Goal: Task Accomplishment & Management: Complete application form

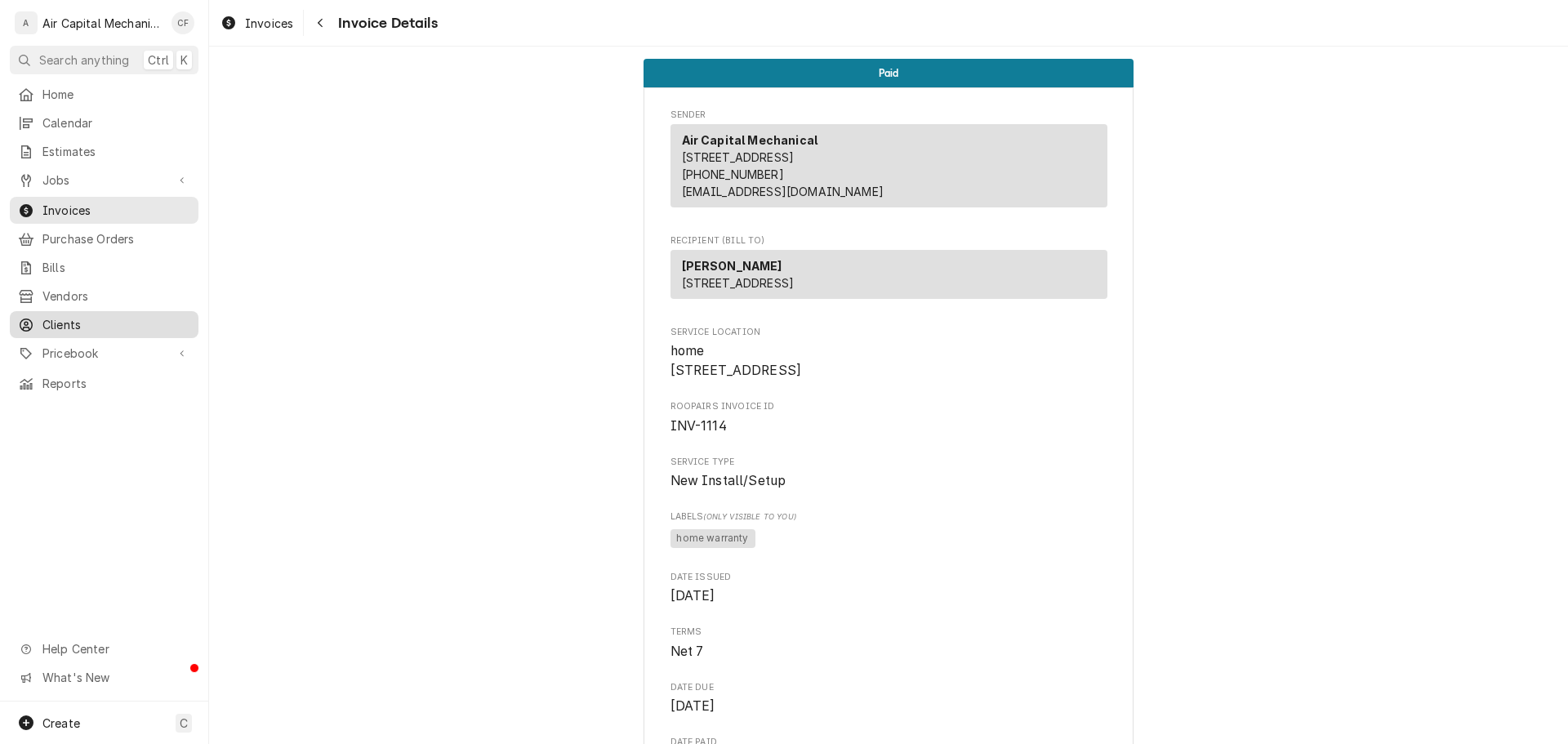
click at [146, 324] on div "Clients" at bounding box center [104, 325] width 182 height 21
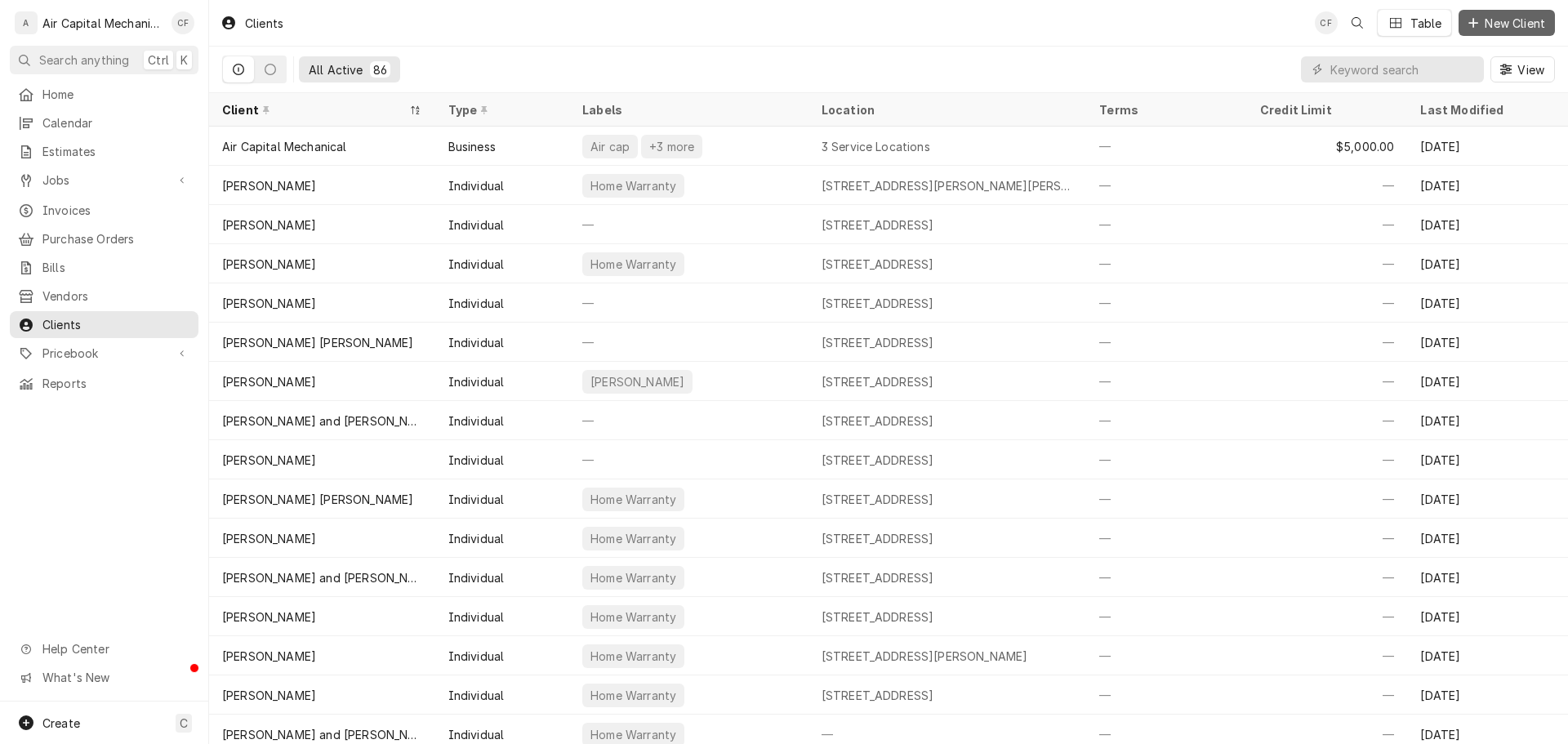
click at [1493, 23] on span "New Client" at bounding box center [1515, 23] width 67 height 18
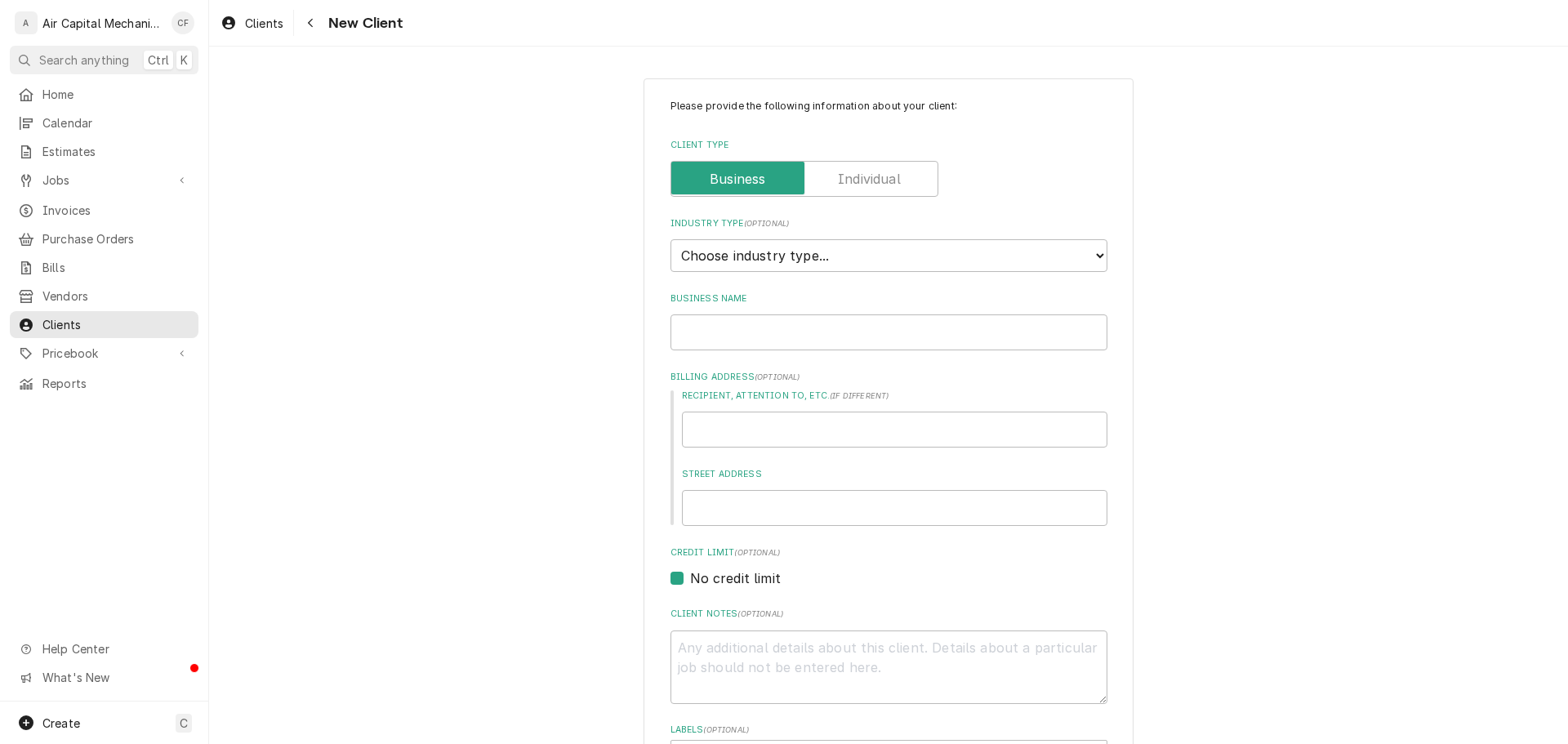
click at [939, 187] on div "Client Type" at bounding box center [889, 179] width 437 height 36
click at [849, 186] on label "Client Type" at bounding box center [805, 179] width 268 height 36
click at [849, 186] on input "Client Type" at bounding box center [805, 179] width 253 height 36
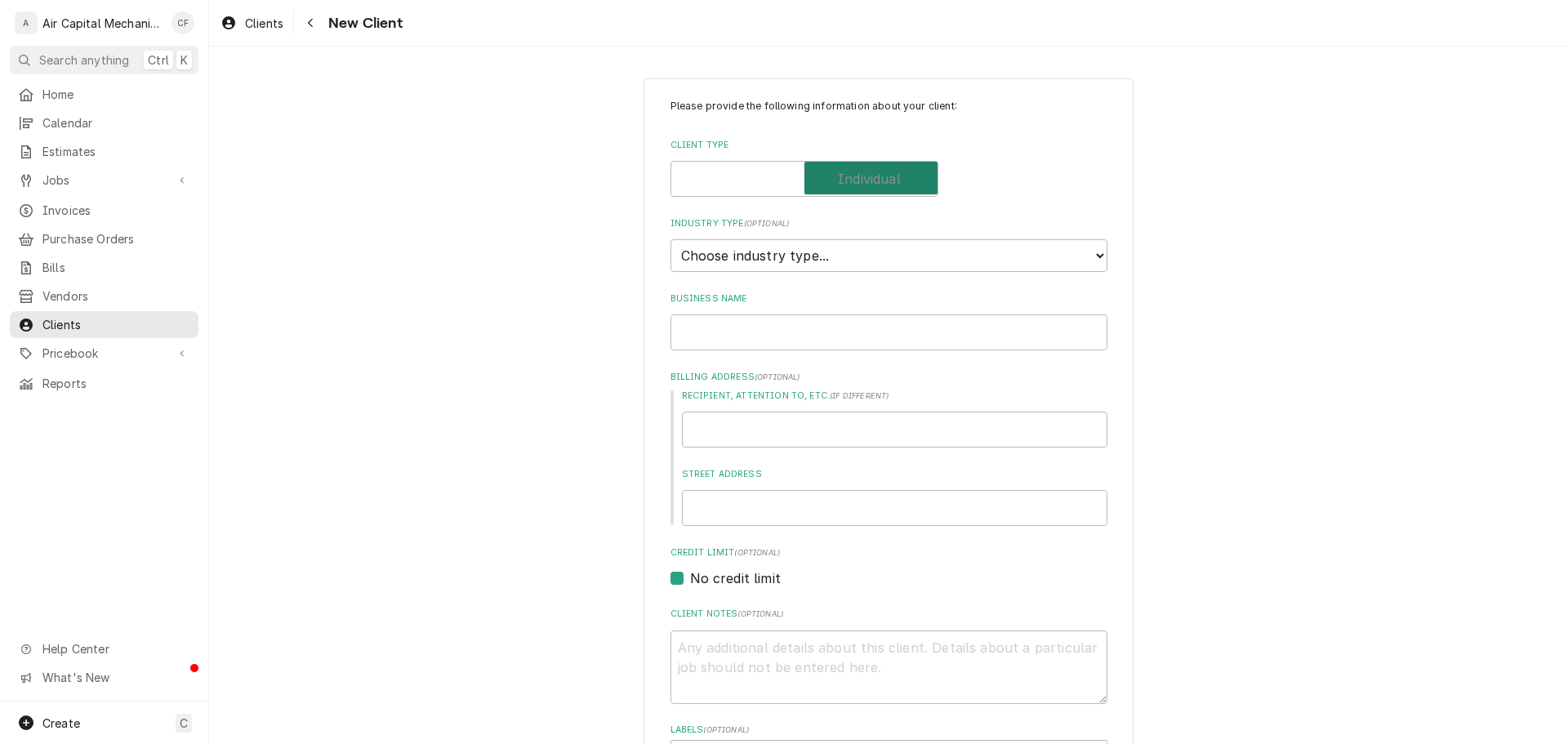
checkbox input "true"
type textarea "x"
click at [838, 248] on select "Choose industry type... Residential Commercial Industrial Government" at bounding box center [889, 255] width 437 height 32
select select "2"
click at [671, 240] on select "Choose industry type... Residential Commercial Industrial Government" at bounding box center [889, 255] width 437 height 32
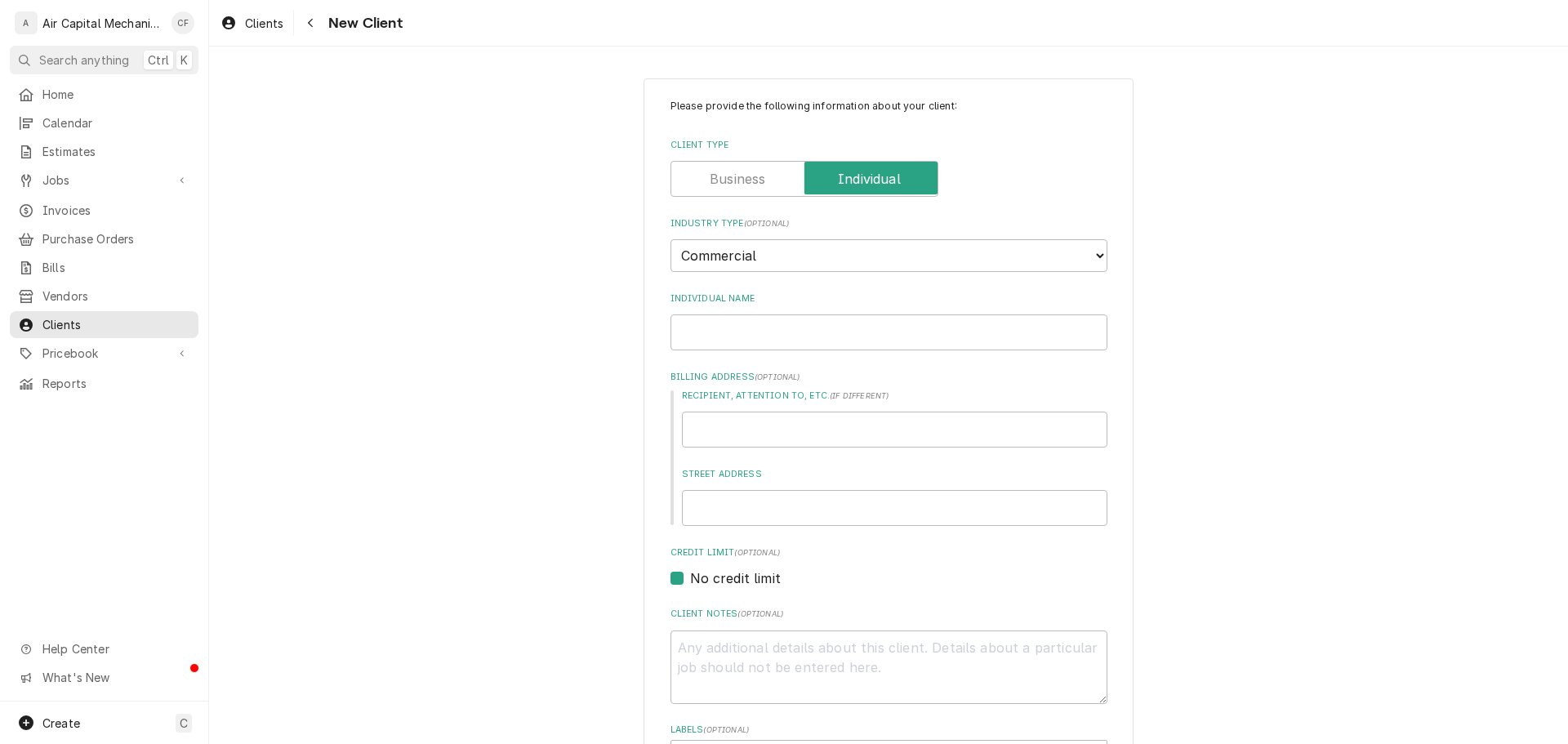
click at [847, 238] on div "Industry Type ( optional ) Choose industry type... Residential Commercial Indus…" at bounding box center [889, 244] width 437 height 55
click at [831, 319] on input "Individual Name" at bounding box center [889, 332] width 437 height 36
type textarea "x"
type input "K"
type textarea "x"
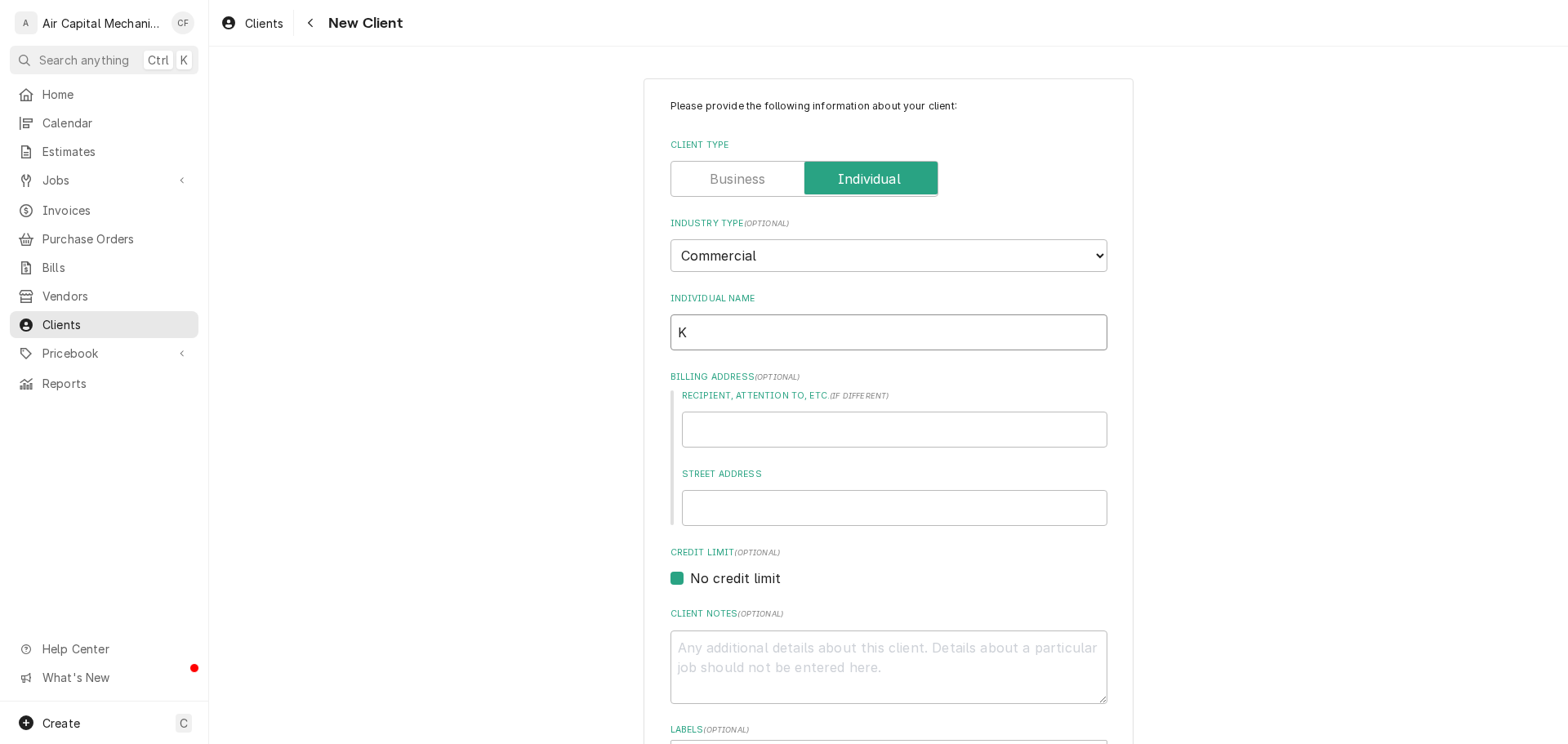
type input "Ka"
type textarea "x"
type input "Kan"
type textarea "x"
type input "Kans"
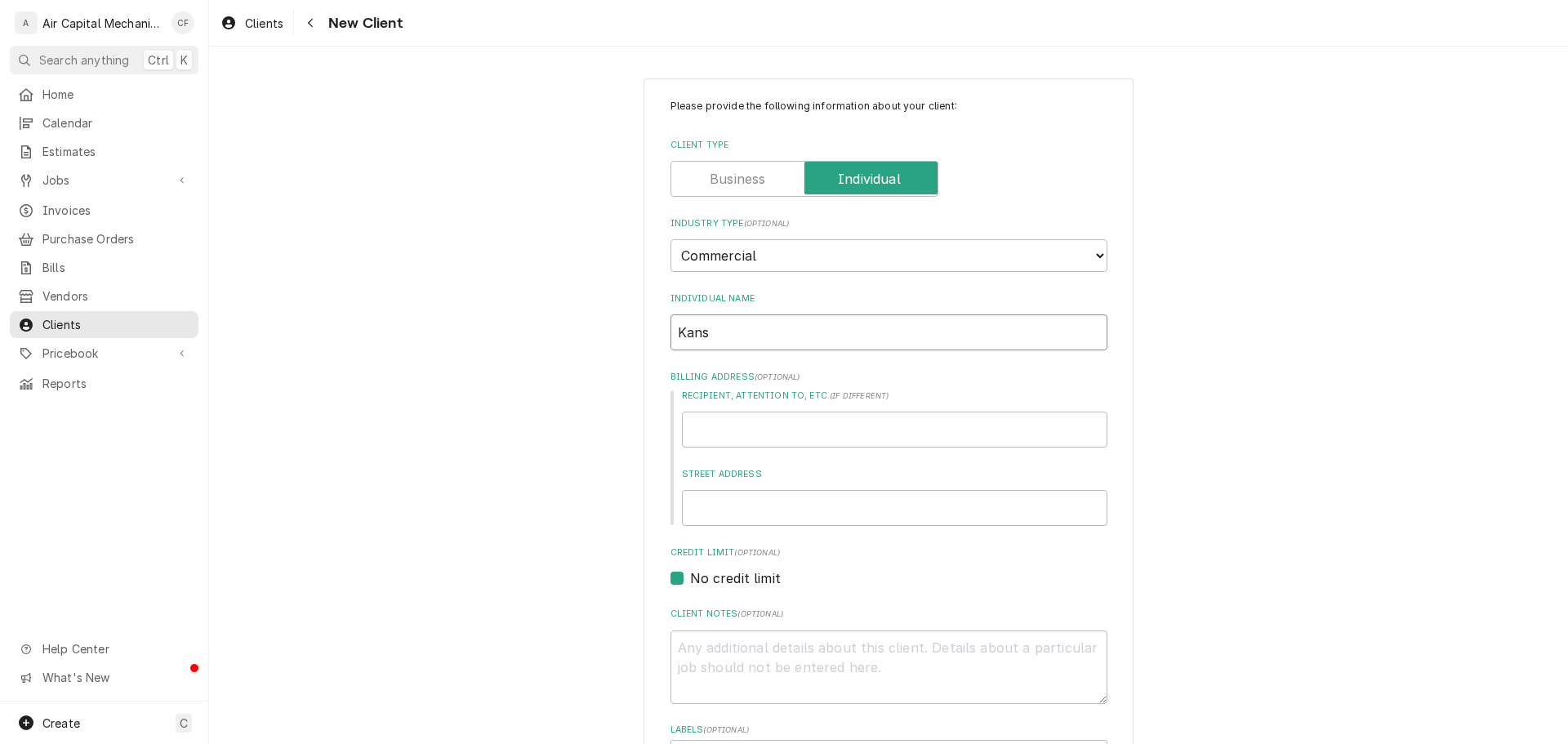
type textarea "x"
type input "Kansa"
type textarea "x"
type input "Kansas"
type textarea "x"
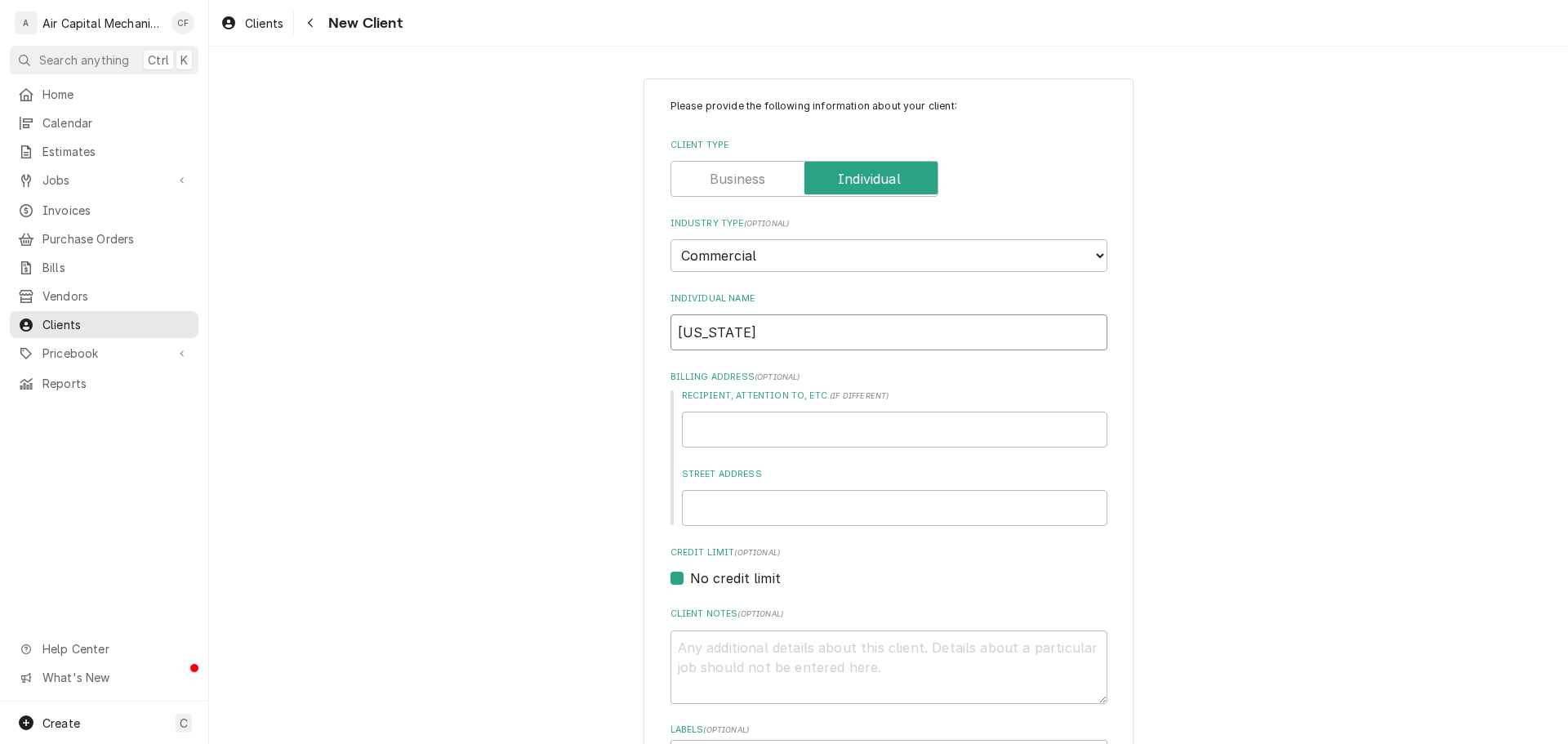
type input "Kansas"
type textarea "x"
type input "Kansas H"
type textarea "x"
type input "Kansas Hu"
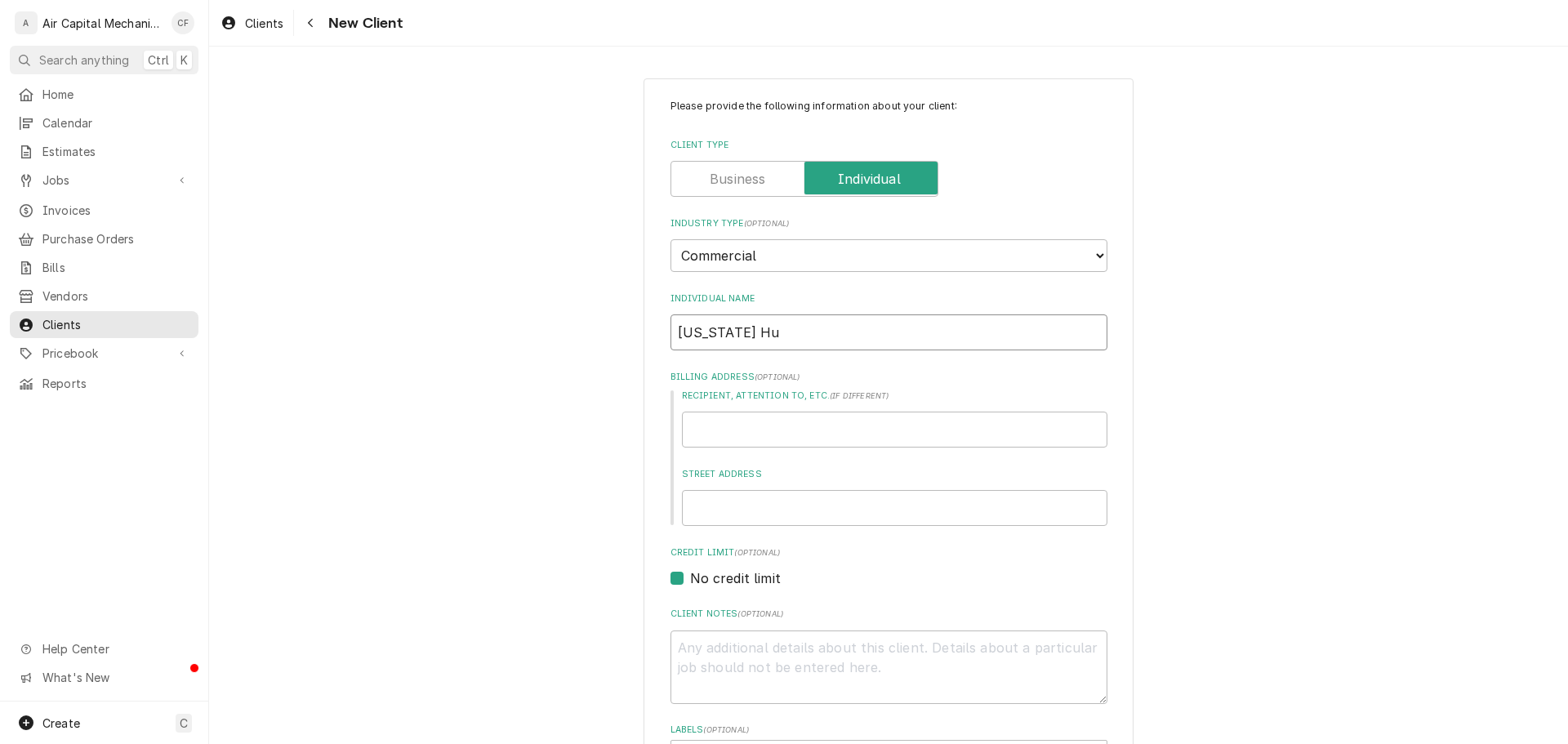
type textarea "x"
type input "Kansas Hum"
type textarea "x"
type input "Kansas Huma"
type textarea "x"
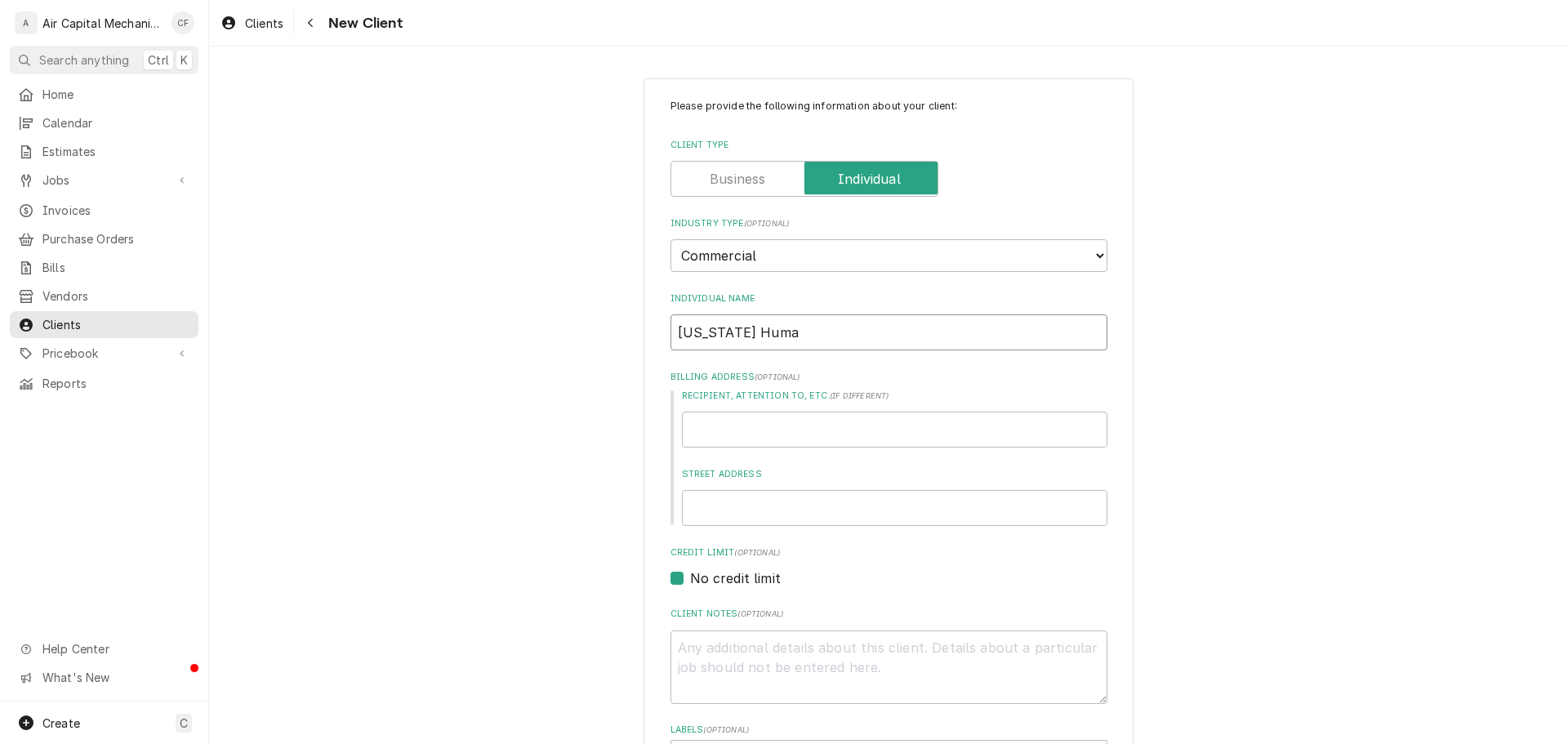
type input "Kansas Human"
type textarea "x"
type input "Kansas Humane"
type textarea "x"
type input "Kansas Humane"
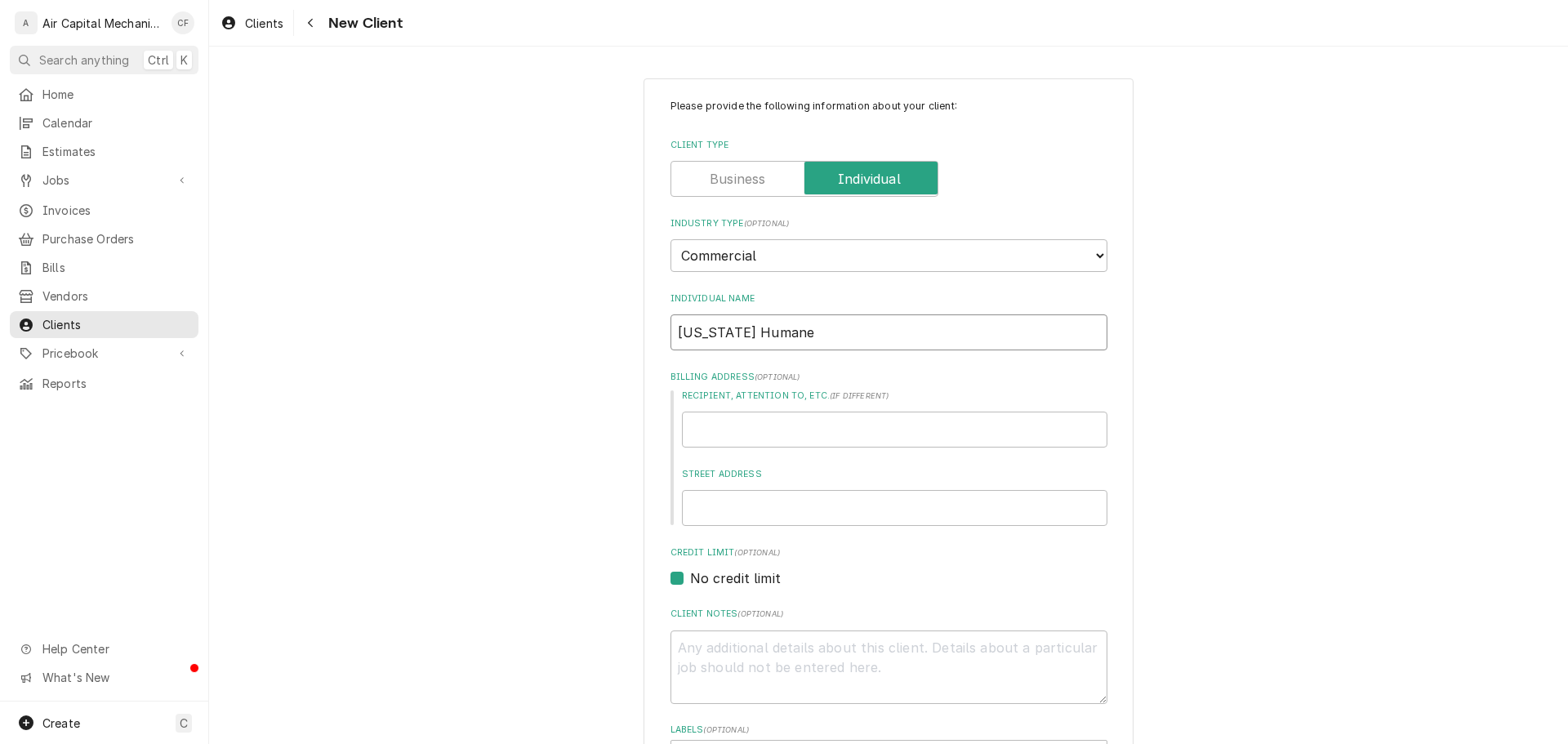
type textarea "x"
type input "Kansas Humane S"
type textarea "x"
type input "Kansas Humane So"
type textarea "x"
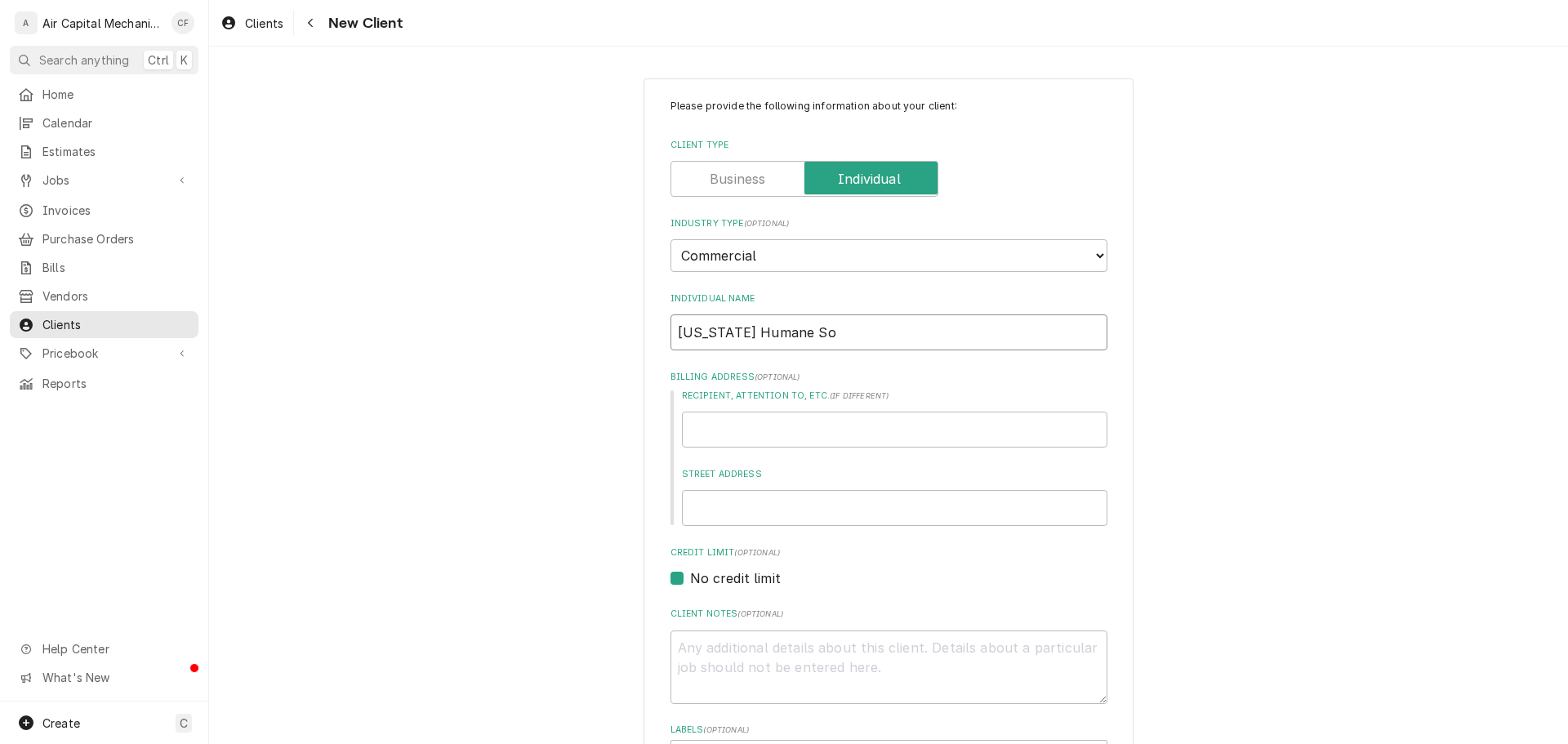
type input "Kansas Humane Soc"
type textarea "x"
type input "Kansas Humane Soci"
type textarea "x"
type input "Kansas Humane Socie"
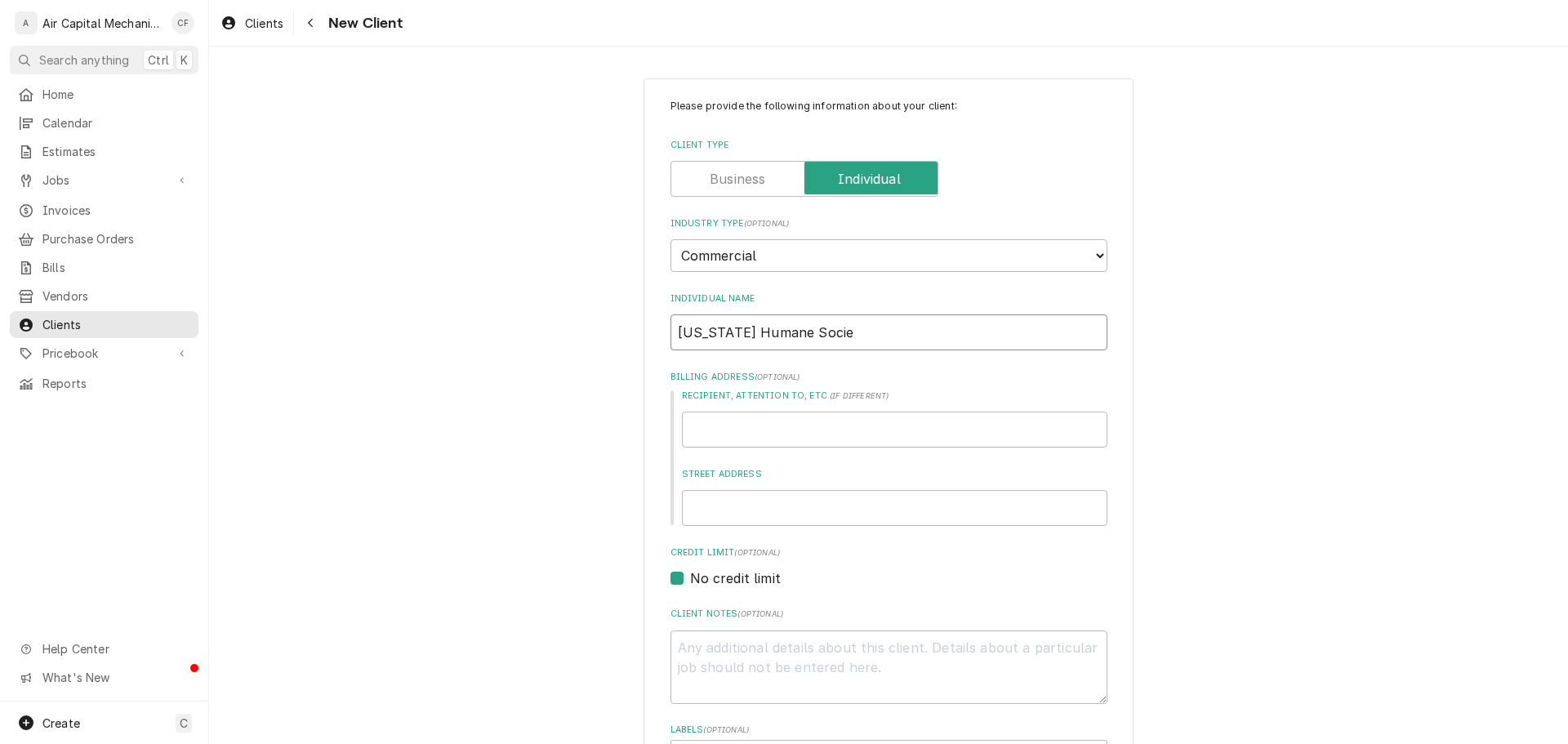
type textarea "x"
type input "Kansas Humane Societ"
type textarea "x"
type input "Kansas Humane Society"
click at [759, 436] on input "Recipient, Attention To, etc. ( if different )" at bounding box center [894, 429] width 425 height 36
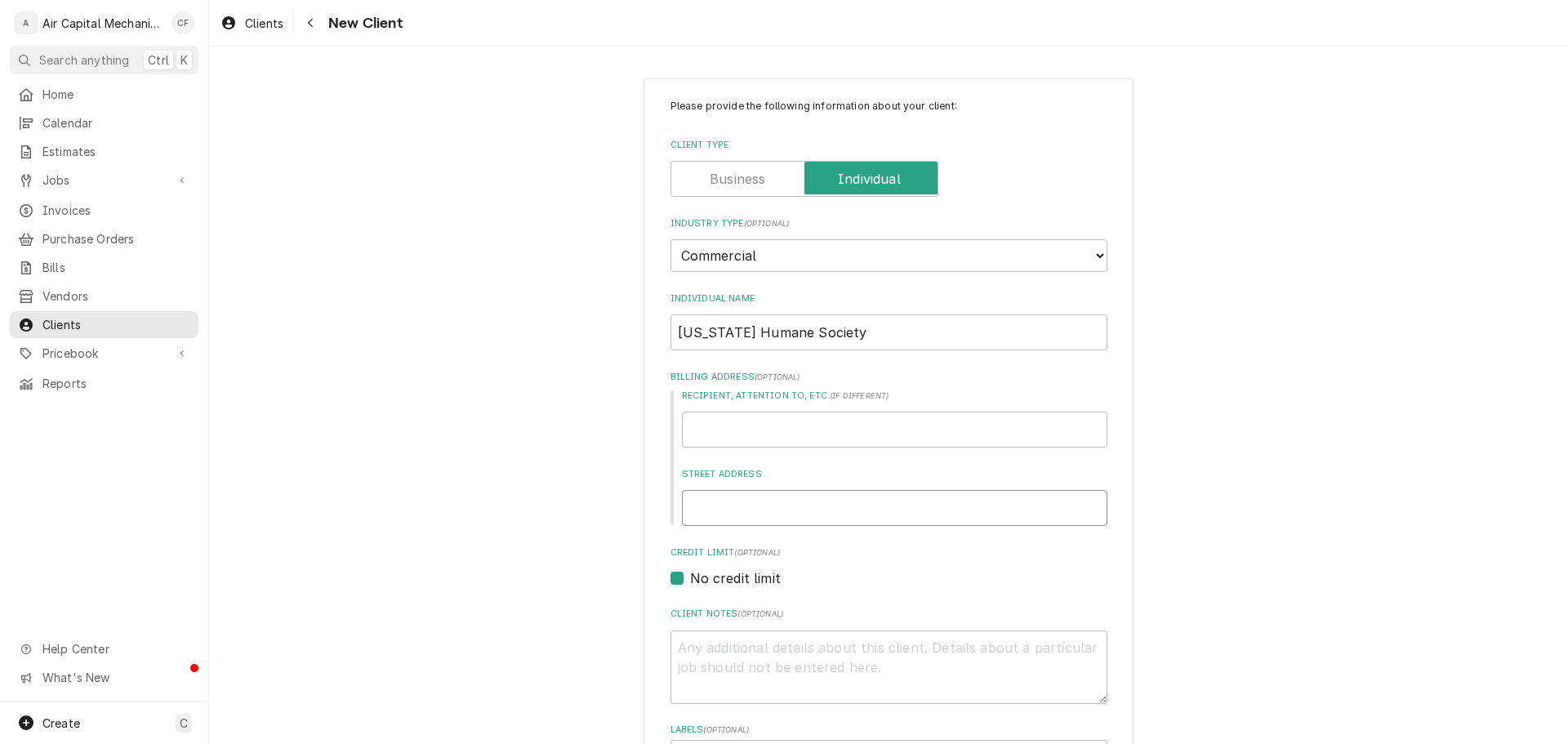
click at [772, 507] on input "Street Address" at bounding box center [894, 507] width 425 height 36
paste input "3313 N Hillside St"
type textarea "x"
type input "3313 N Hillside St"
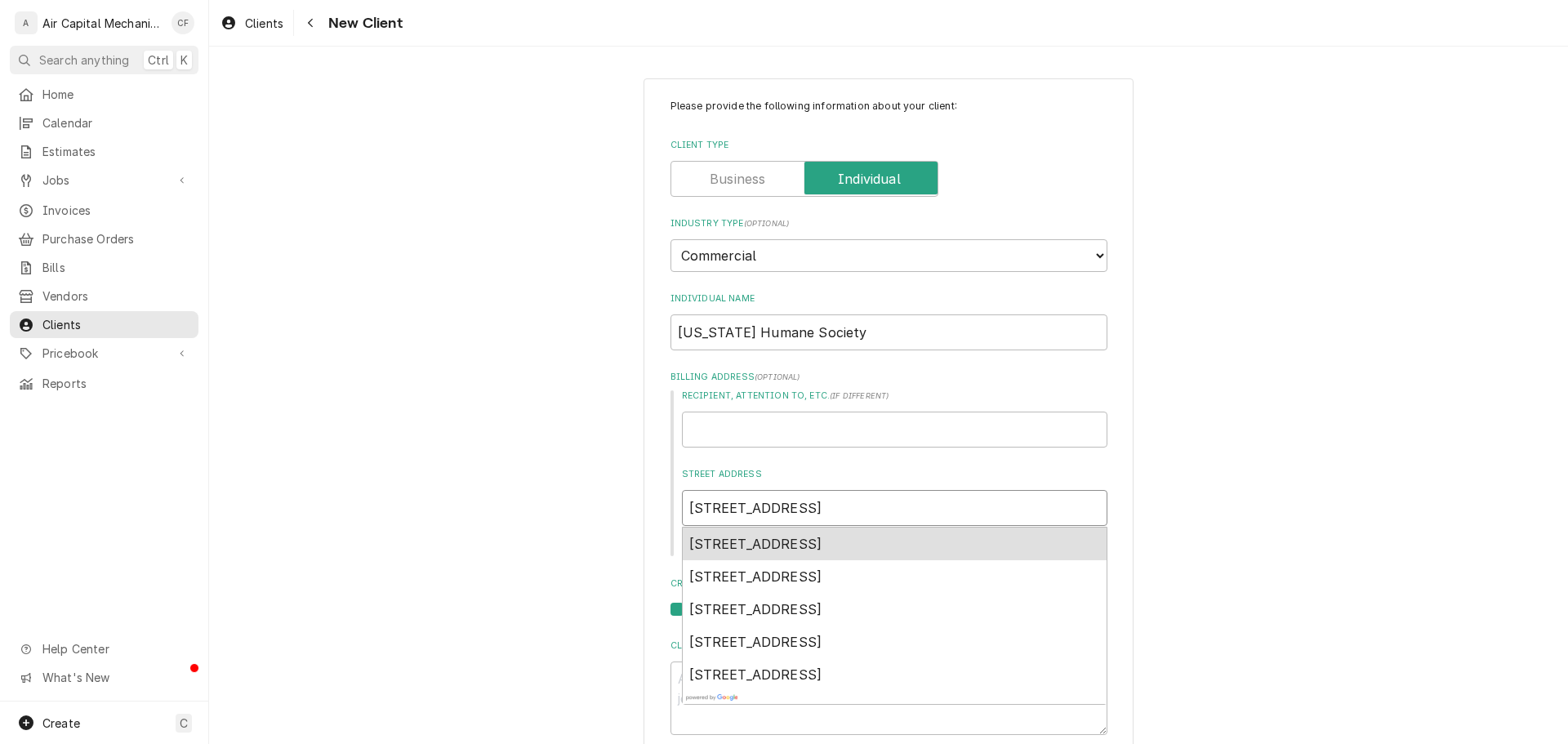
click at [780, 546] on span "3313 North Hillside Street, Wichita, KS, USA" at bounding box center [756, 544] width 133 height 17
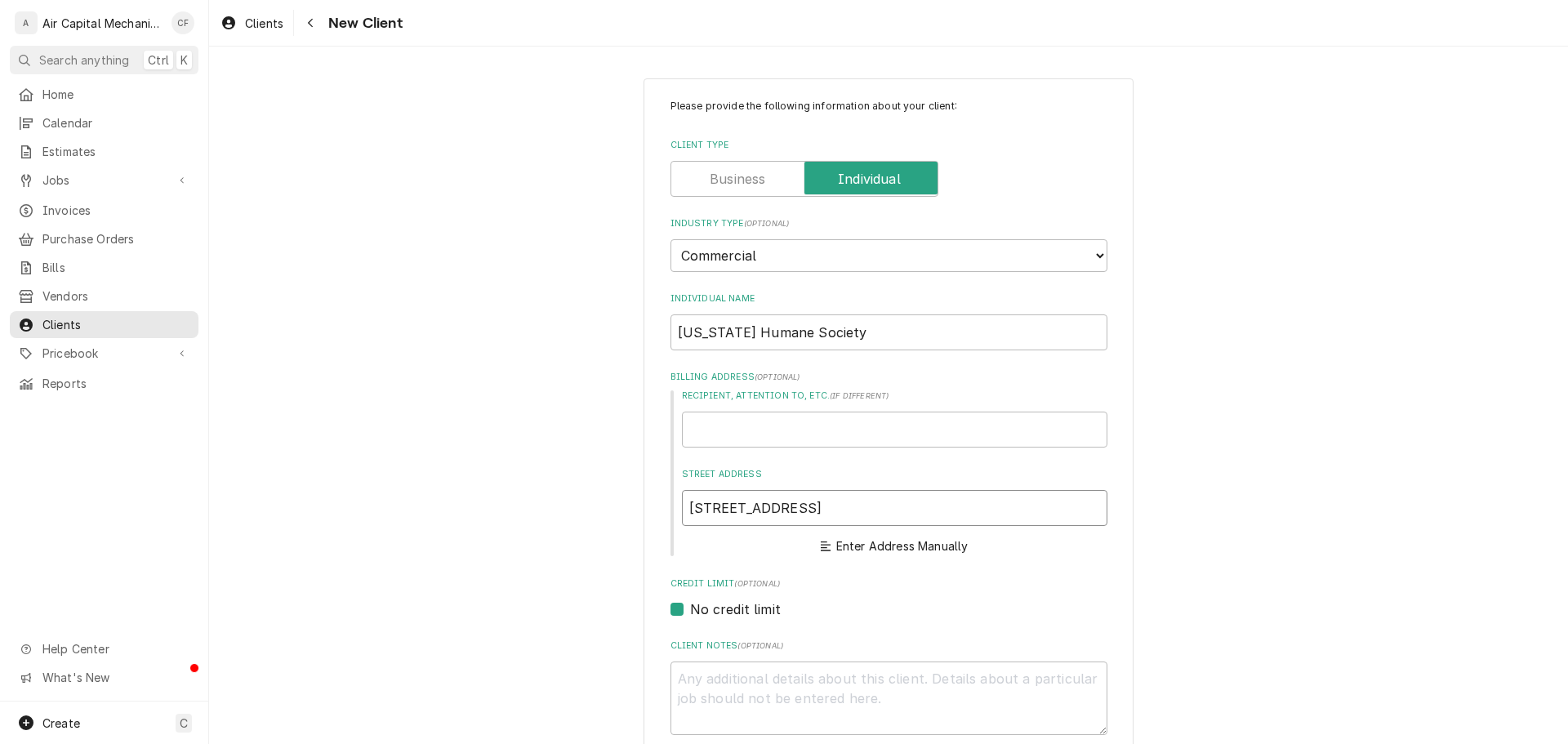
type textarea "x"
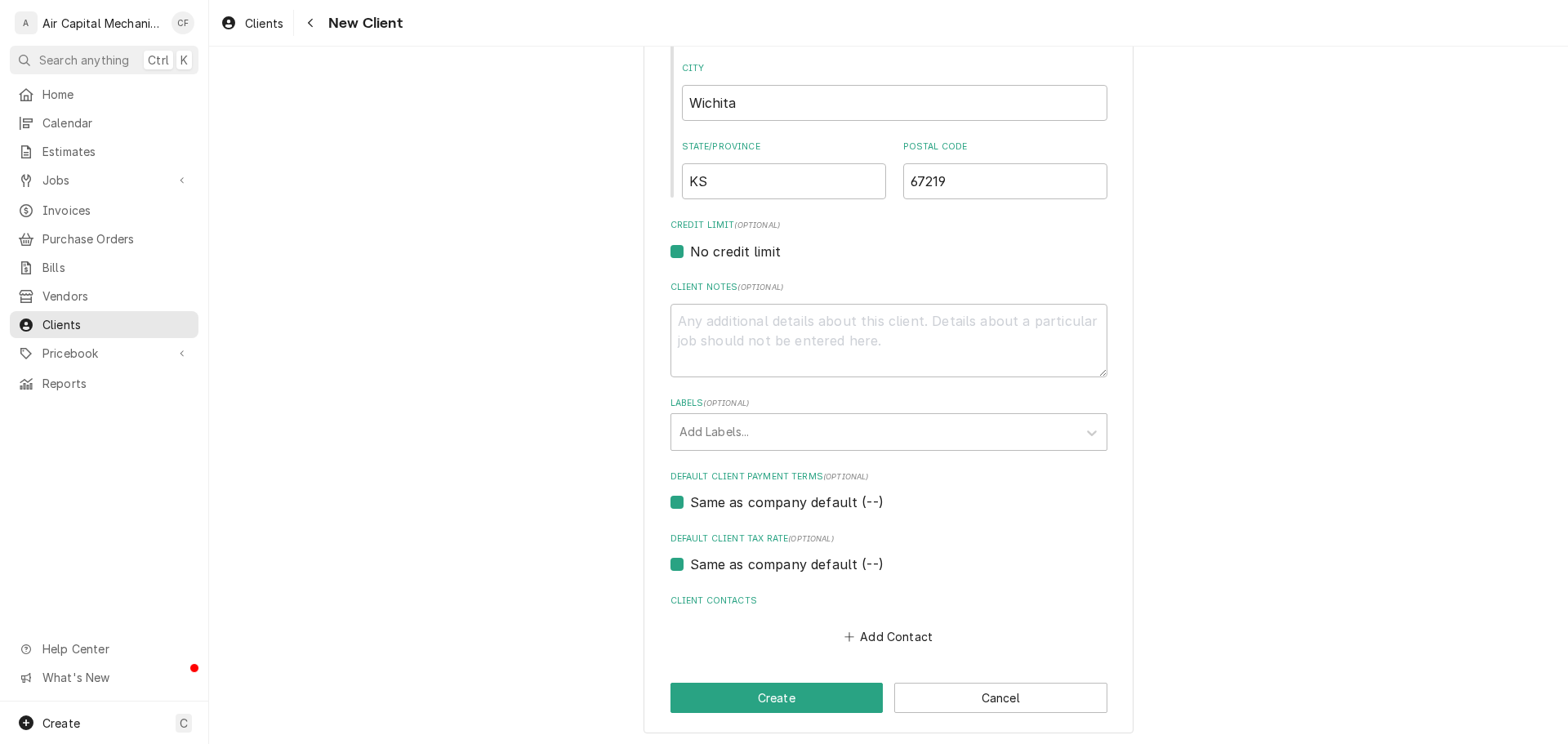
scroll to position [566, 0]
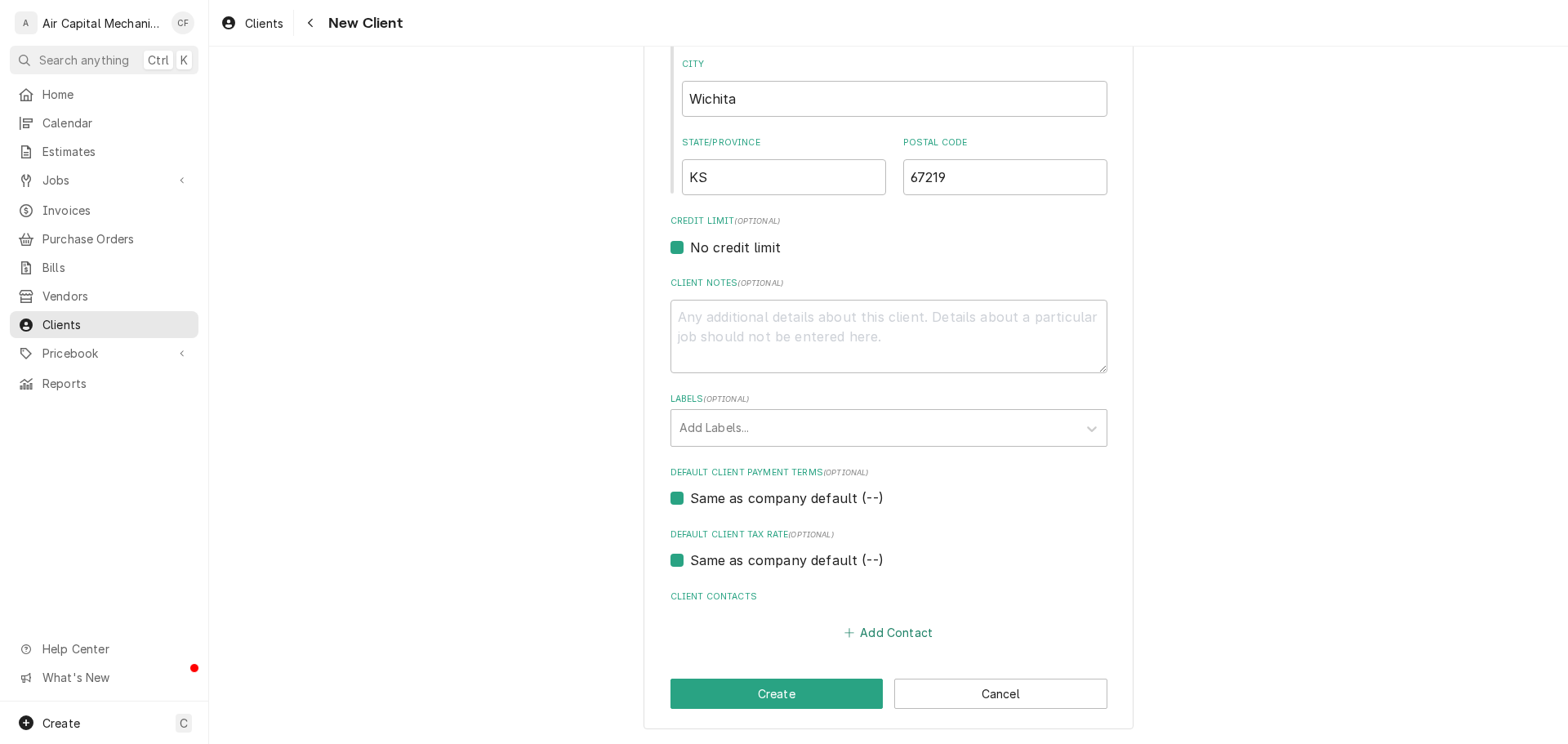
type input "3313 N Hillside St"
click at [864, 624] on button "Add Contact" at bounding box center [889, 633] width 94 height 22
type textarea "x"
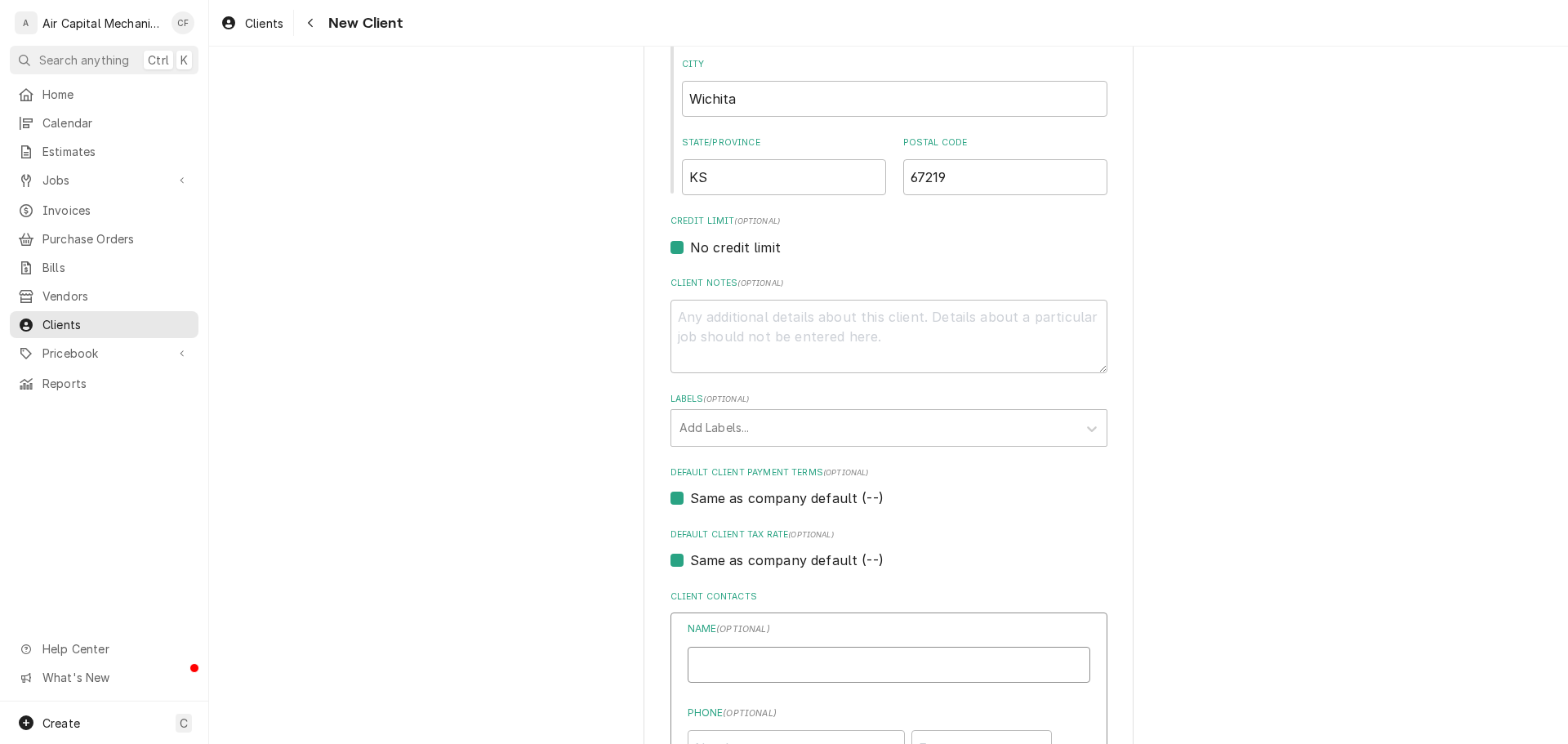
click at [789, 661] on input "Individual Name" at bounding box center [890, 665] width 403 height 36
click at [826, 657] on input "Shasta" at bounding box center [890, 665] width 403 height 36
type input "Shasta Lockwood"
